Goal: Information Seeking & Learning: Compare options

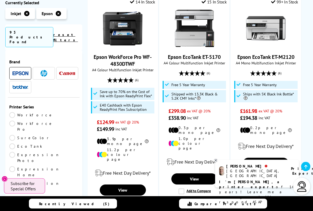
scroll to position [899, 0]
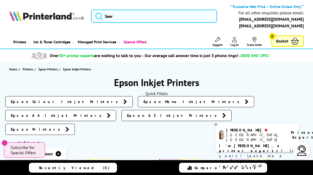
click at [79, 167] on span "Recently Viewed (5)" at bounding box center [74, 167] width 71 height 5
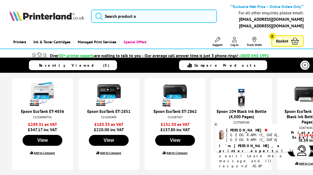
click at [114, 152] on label "Add to Compare" at bounding box center [110, 153] width 21 height 4
click at [0, 0] on input "Add to Compare" at bounding box center [0, 0] width 0 height 0
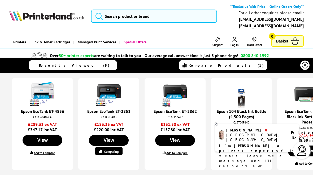
click at [182, 151] on label "Add to Compare" at bounding box center [176, 153] width 21 height 4
click at [0, 0] on input "Add to Compare" at bounding box center [0, 0] width 0 height 0
click at [230, 63] on span "Compare Products (2)" at bounding box center [226, 65] width 75 height 5
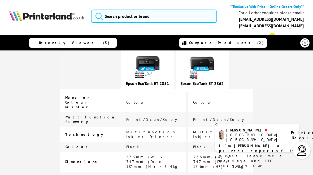
scroll to position [1025, 0]
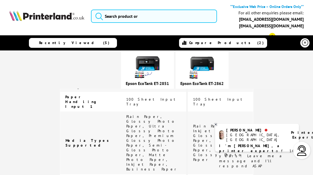
scroll to position [883, 0]
